Goal: Transaction & Acquisition: Purchase product/service

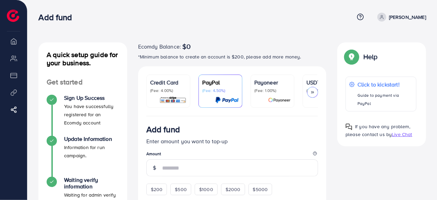
click at [312, 92] on icon at bounding box center [312, 92] width 5 height 5
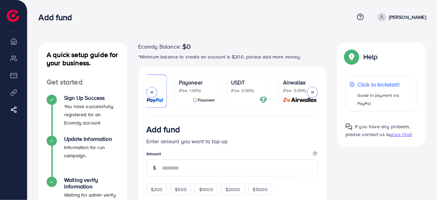
scroll to position [0, 80]
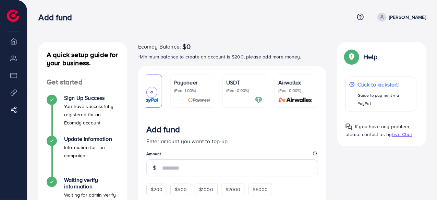
click at [244, 94] on div "USDT (Fee: 0.00%)" at bounding box center [244, 91] width 36 height 26
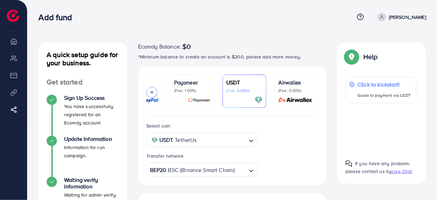
scroll to position [21, 0]
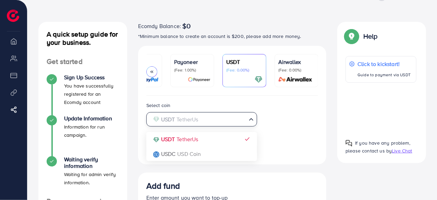
click at [237, 124] on input "Search for option" at bounding box center [197, 119] width 97 height 11
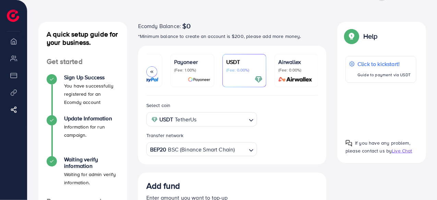
click at [283, 122] on div "Select coin USDT TetherUs Loading... Transfer network BEP20 BSC (Binance Smart …" at bounding box center [232, 128] width 183 height 55
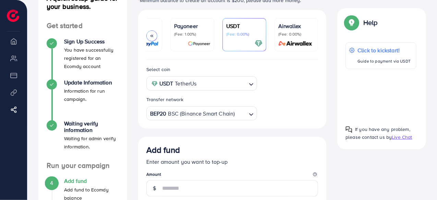
scroll to position [66, 0]
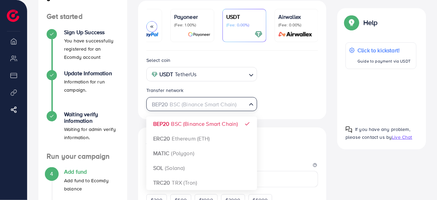
click at [250, 110] on div "Loading..." at bounding box center [252, 104] width 10 height 12
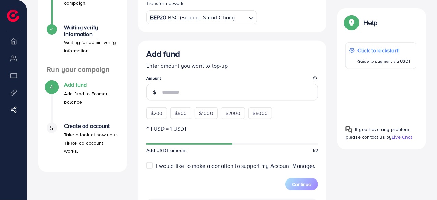
scroll to position [153, 0]
click at [160, 115] on span "$200" at bounding box center [157, 113] width 12 height 7
type input "***"
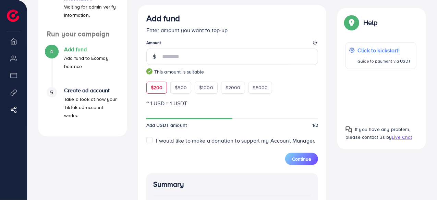
scroll to position [188, 0]
click at [307, 160] on span "Continue" at bounding box center [301, 159] width 19 height 7
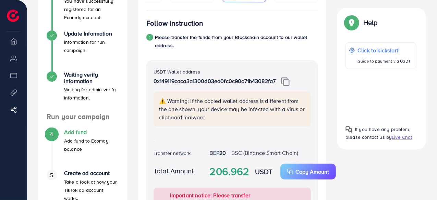
scroll to position [106, 0]
click at [288, 84] on img at bounding box center [285, 81] width 9 height 9
drag, startPoint x: 211, startPoint y: 172, endPoint x: 249, endPoint y: 181, distance: 39.2
click at [249, 181] on div "Total Amount 206.962 USDT Copy Amount Copy Important notice: Please transfer ex…" at bounding box center [232, 192] width 169 height 56
copy strong "206.962"
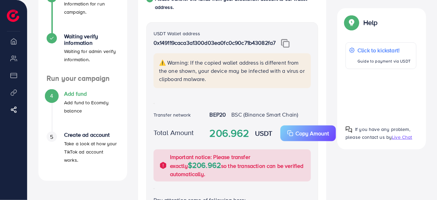
scroll to position [144, 0]
click at [229, 134] on strong "206.962" at bounding box center [230, 133] width 40 height 15
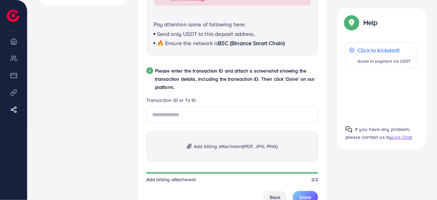
scroll to position [320, 0]
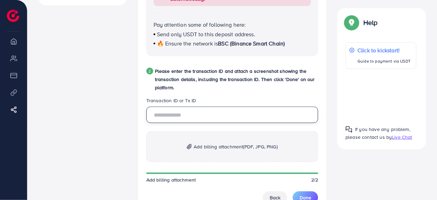
click at [195, 108] on input "text" at bounding box center [232, 115] width 172 height 16
paste input "**********"
type input "**********"
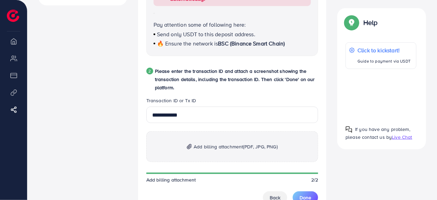
click at [203, 143] on span "Add billing attachment (PDF, JPG, PNG)" at bounding box center [236, 147] width 84 height 8
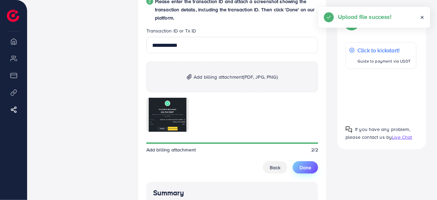
scroll to position [390, 0]
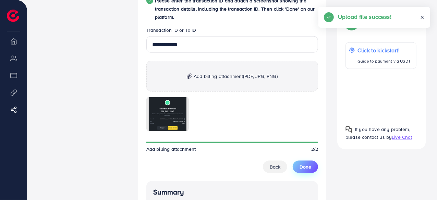
click at [310, 164] on span "Done" at bounding box center [305, 167] width 12 height 7
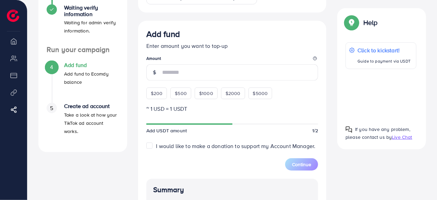
scroll to position [173, 0]
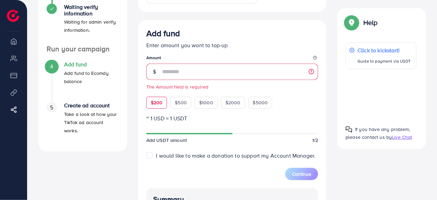
click at [163, 95] on div "$200 $500 $1000 $2000 $5000" at bounding box center [216, 101] width 140 height 15
click at [157, 103] on span "$200" at bounding box center [157, 102] width 12 height 7
type input "***"
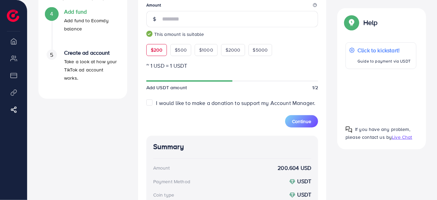
scroll to position [229, 0]
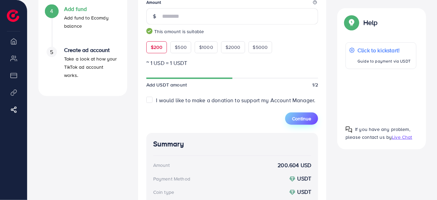
click at [308, 118] on span "Continue" at bounding box center [301, 118] width 19 height 7
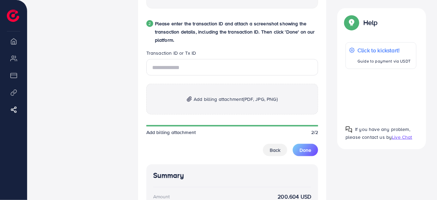
scroll to position [367, 0]
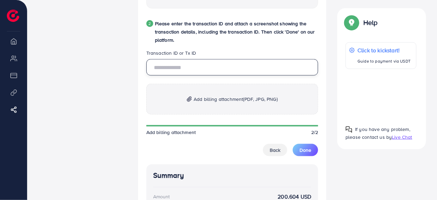
click at [238, 59] on input "text" at bounding box center [232, 67] width 172 height 16
paste input "**********"
type input "**********"
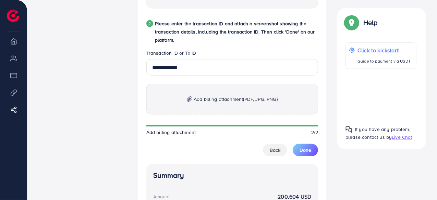
click at [207, 95] on span "Add billing attachment (PDF, JPG, PNG)" at bounding box center [236, 99] width 84 height 8
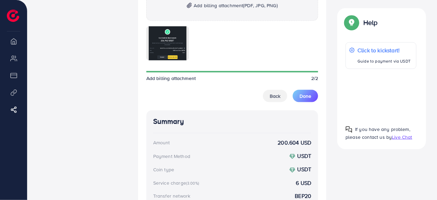
scroll to position [458, 0]
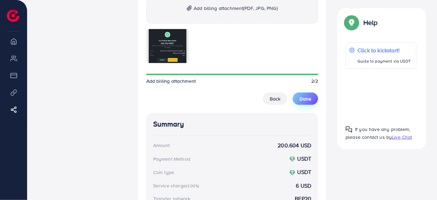
click at [310, 96] on span "Done" at bounding box center [305, 99] width 12 height 7
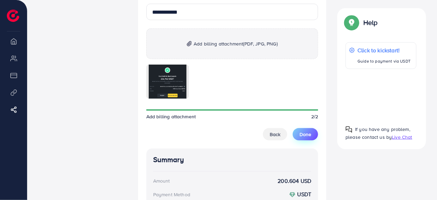
scroll to position [423, 0]
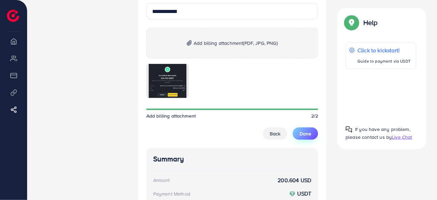
click at [303, 131] on span "Done" at bounding box center [305, 134] width 12 height 7
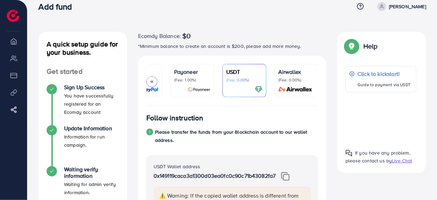
scroll to position [11, 0]
click at [380, 109] on div at bounding box center [380, 118] width 71 height 40
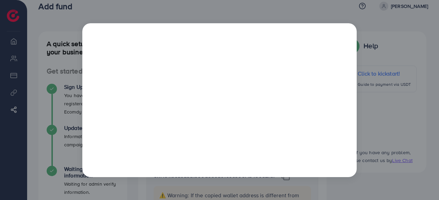
click at [412, 25] on div at bounding box center [219, 100] width 439 height 200
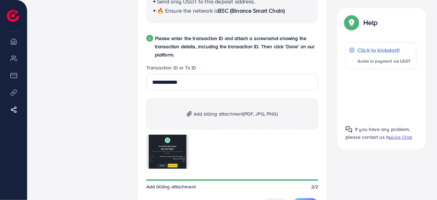
scroll to position [360, 0]
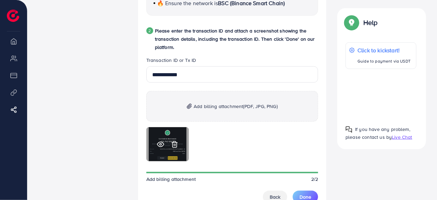
click at [175, 141] on icon at bounding box center [174, 144] width 7 height 7
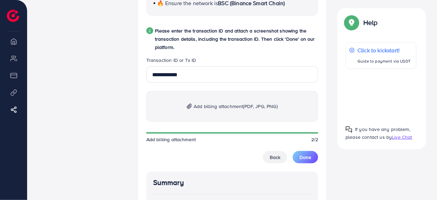
click at [218, 102] on span "Add billing attachment (PDF, JPG, PNG)" at bounding box center [236, 106] width 84 height 8
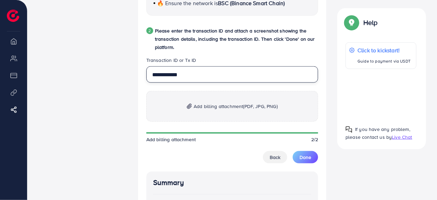
drag, startPoint x: 214, startPoint y: 67, endPoint x: 137, endPoint y: 69, distance: 77.4
click at [137, 69] on div "Credit Card (Fee: 4.00%) PayPal (Fee: 4.50%) Payoneer (Fee: 1.00%) USDT (Fee: 0…" at bounding box center [232, 18] width 199 height 624
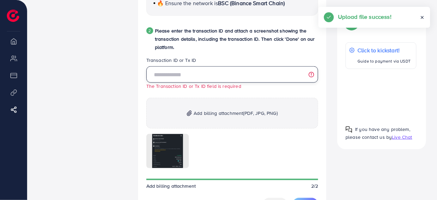
paste input "**********"
type input "**********"
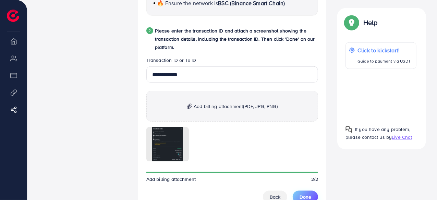
click at [302, 194] on span "Done" at bounding box center [305, 197] width 12 height 7
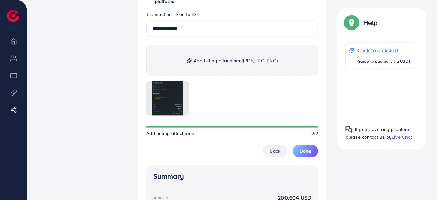
scroll to position [406, 0]
click at [310, 148] on span "Done" at bounding box center [305, 151] width 12 height 7
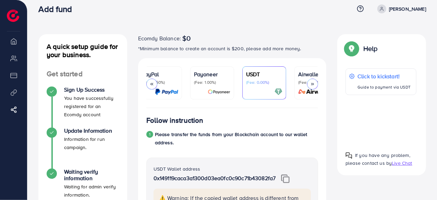
scroll to position [0, 0]
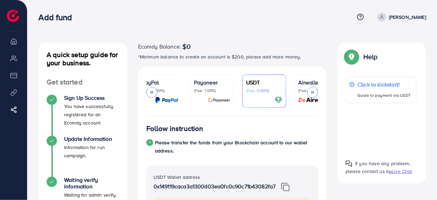
click at [151, 92] on icon at bounding box center [151, 92] width 5 height 5
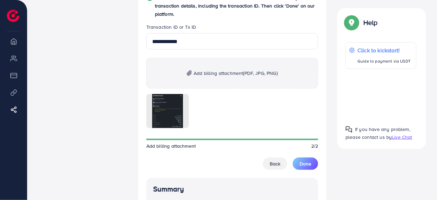
scroll to position [394, 0]
click at [305, 160] on span "Done" at bounding box center [305, 163] width 12 height 7
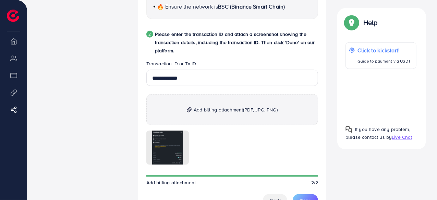
scroll to position [390, 0]
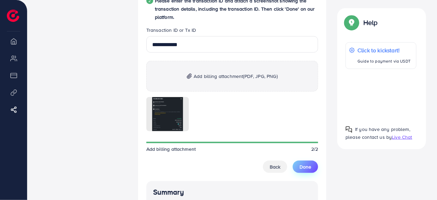
click at [307, 163] on button "Done" at bounding box center [305, 167] width 25 height 12
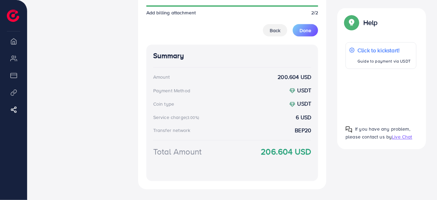
scroll to position [533, 0]
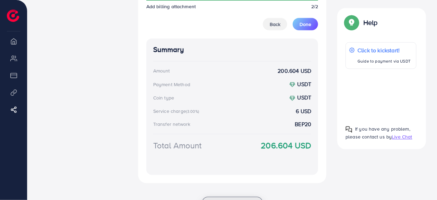
click at [220, 200] on span "Back to previous step" at bounding box center [232, 203] width 47 height 7
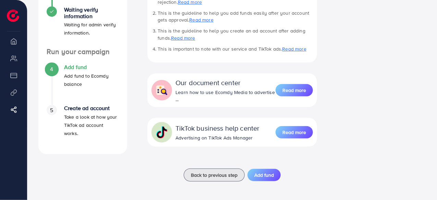
scroll to position [90, 0]
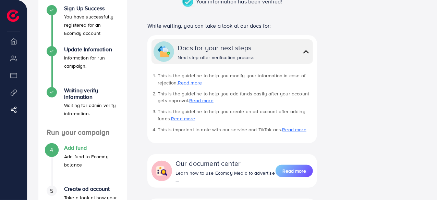
click at [86, 147] on h4 "Add fund" at bounding box center [91, 148] width 55 height 7
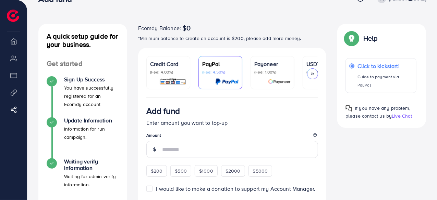
scroll to position [18, 0]
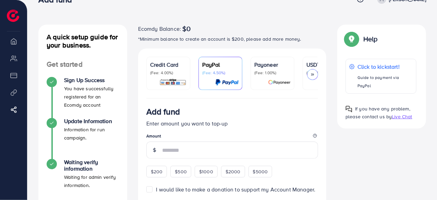
click at [312, 76] on icon at bounding box center [312, 74] width 5 height 5
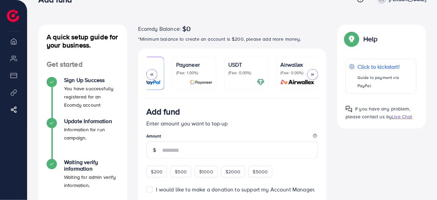
scroll to position [0, 80]
click at [249, 75] on p "(Fee: 0.00%)" at bounding box center [244, 72] width 36 height 5
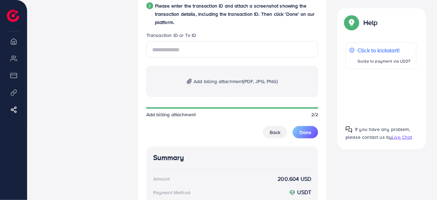
scroll to position [349, 0]
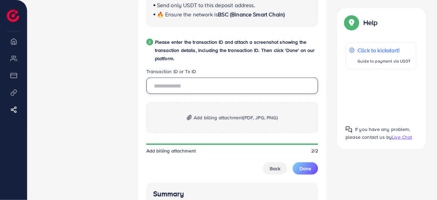
click at [233, 78] on input "text" at bounding box center [232, 86] width 172 height 16
paste input "**********"
type input "*"
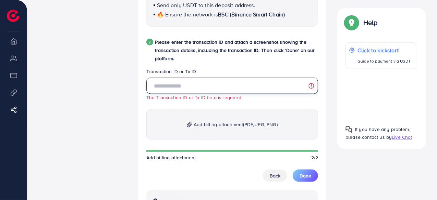
paste input "**********"
type input "**********"
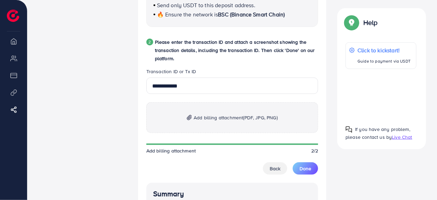
click at [208, 114] on span "Add billing attachment (PDF, JPG, PNG)" at bounding box center [236, 118] width 84 height 8
click at [304, 165] on span "Done" at bounding box center [305, 168] width 12 height 7
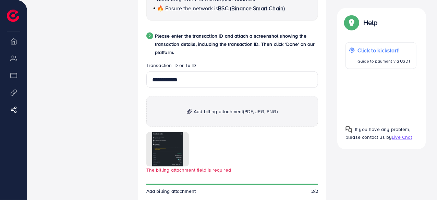
scroll to position [407, 0]
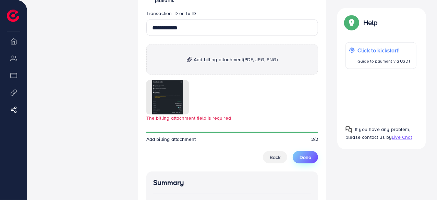
click at [312, 151] on button "Done" at bounding box center [305, 157] width 25 height 12
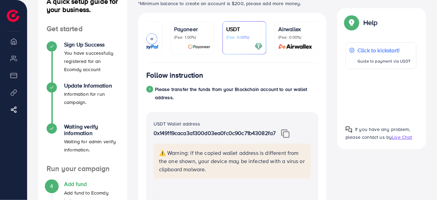
scroll to position [54, 0]
